Goal: Task Accomplishment & Management: Use online tool/utility

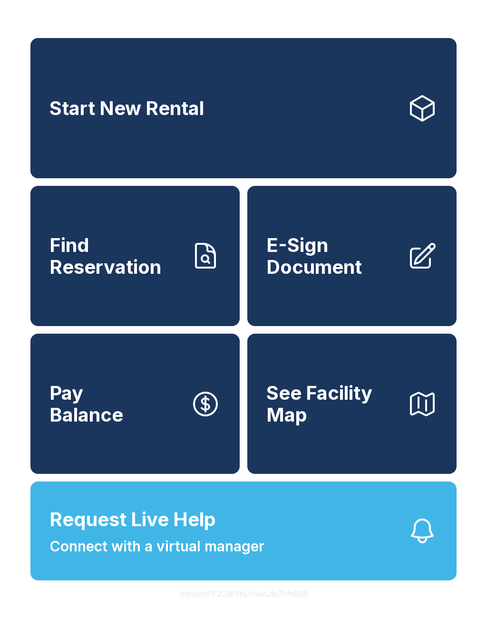
click at [411, 267] on icon at bounding box center [423, 255] width 24 height 24
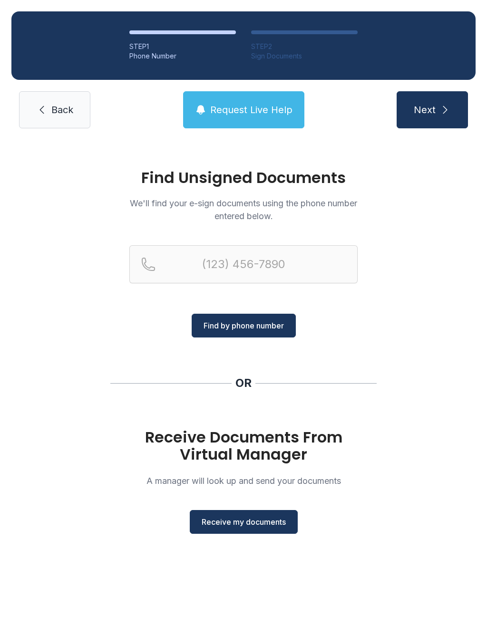
click at [262, 525] on span "Receive my documents" at bounding box center [243, 521] width 84 height 11
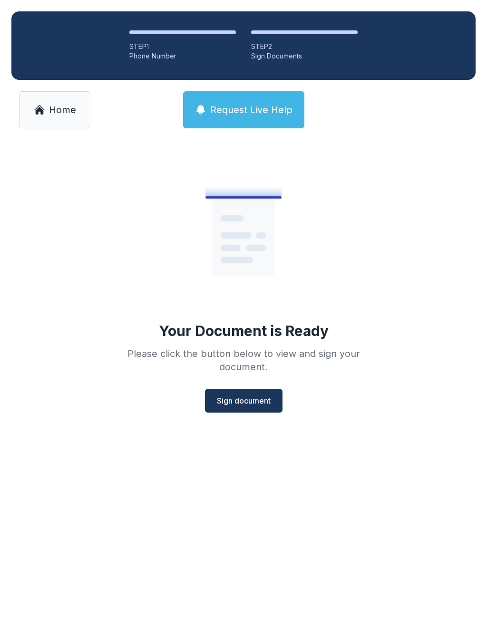
click at [248, 398] on span "Sign document" at bounding box center [244, 400] width 54 height 11
click at [62, 110] on span "Home" at bounding box center [62, 109] width 27 height 13
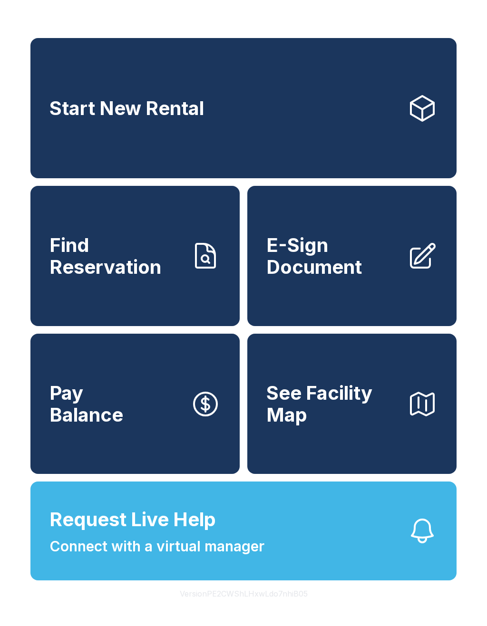
click at [417, 246] on link "E-Sign Document" at bounding box center [351, 256] width 209 height 140
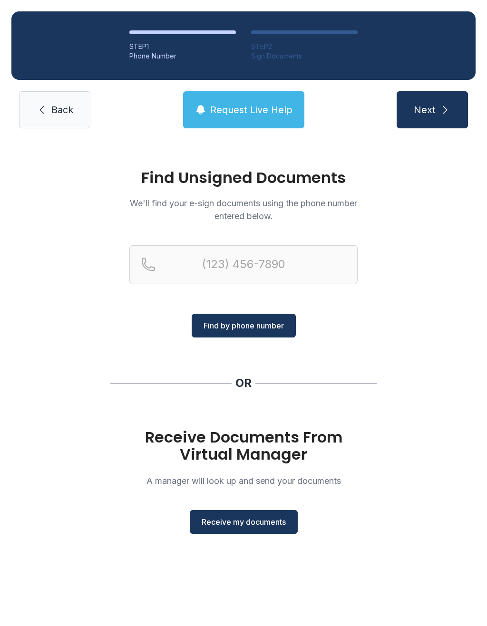
click at [273, 517] on span "Receive my documents" at bounding box center [243, 521] width 84 height 11
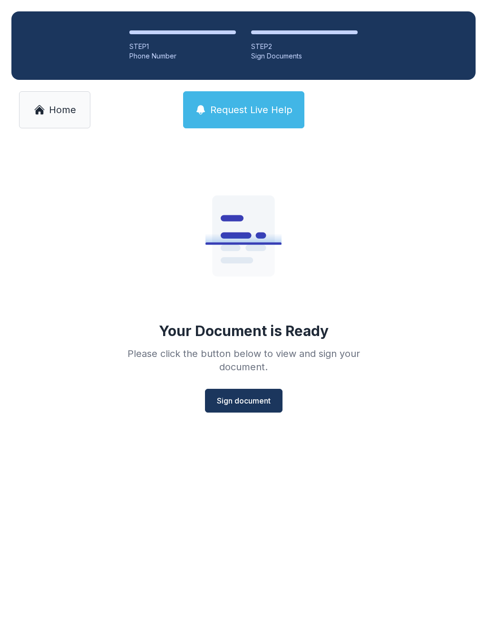
click at [248, 399] on span "Sign document" at bounding box center [244, 400] width 54 height 11
